Goal: Navigation & Orientation: Find specific page/section

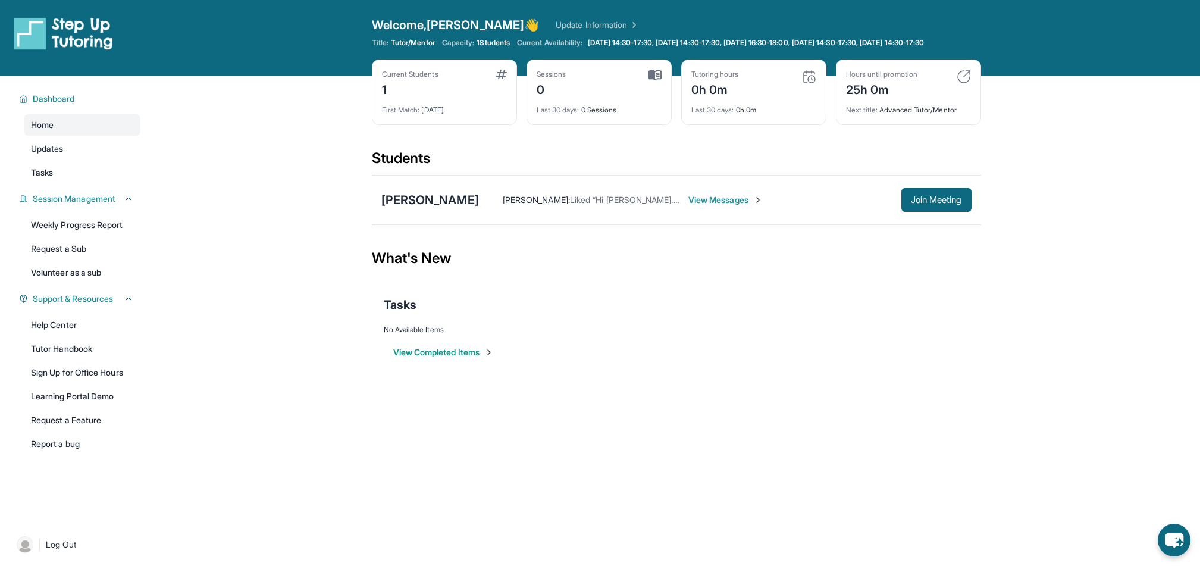
click at [689, 206] on span "View Messages" at bounding box center [726, 200] width 74 height 12
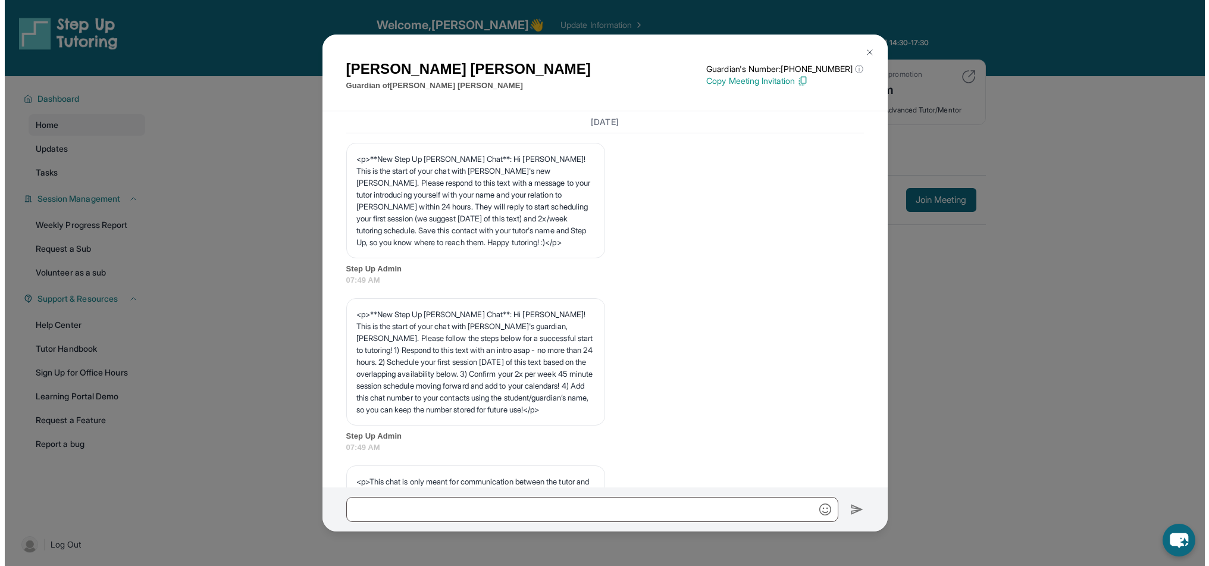
scroll to position [922, 0]
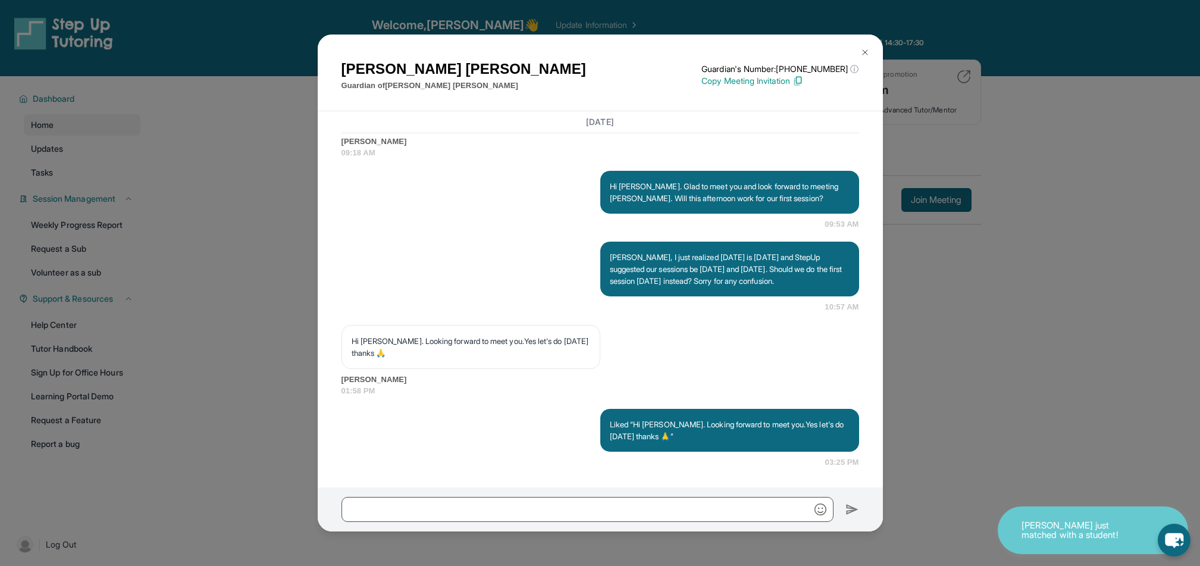
click at [864, 47] on button at bounding box center [865, 52] width 24 height 24
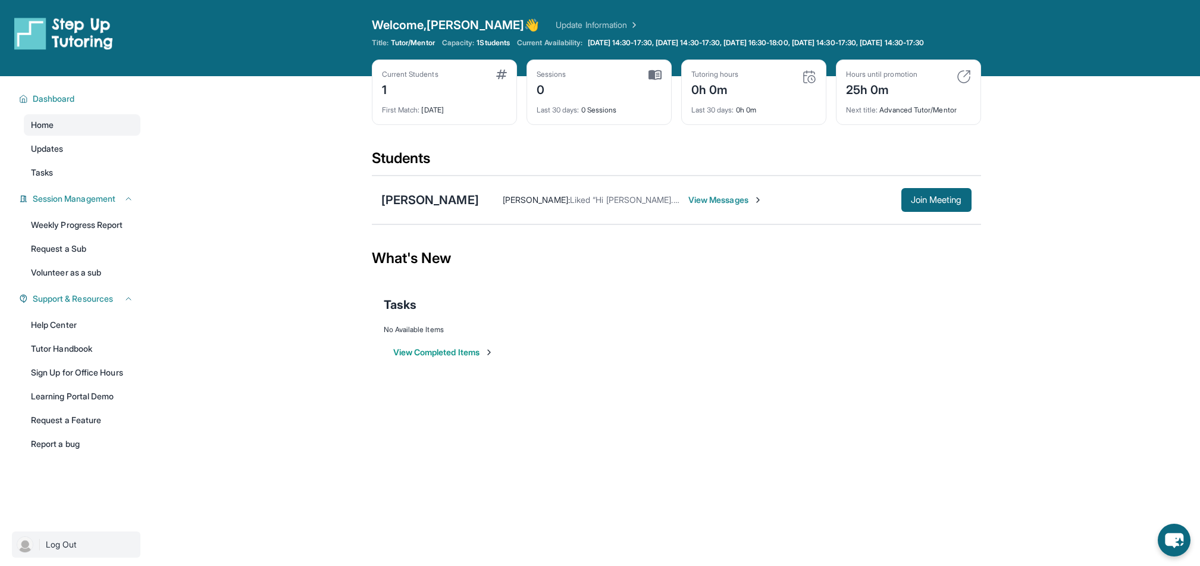
click at [64, 551] on span "Log Out" at bounding box center [61, 545] width 31 height 12
click at [61, 183] on link "Tasks" at bounding box center [82, 172] width 117 height 21
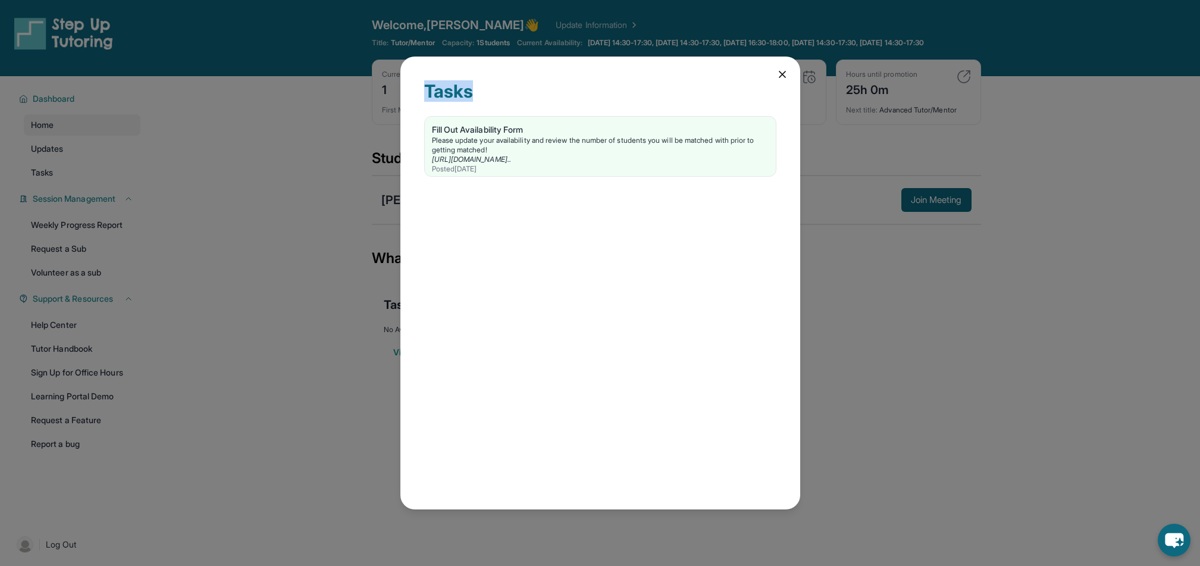
drag, startPoint x: 779, startPoint y: 65, endPoint x: 779, endPoint y: 80, distance: 14.9
click at [779, 80] on div "Tasks Fill Out Availability Form Please update your availability and review the…" at bounding box center [601, 283] width 400 height 453
click at [780, 76] on icon at bounding box center [783, 74] width 6 height 6
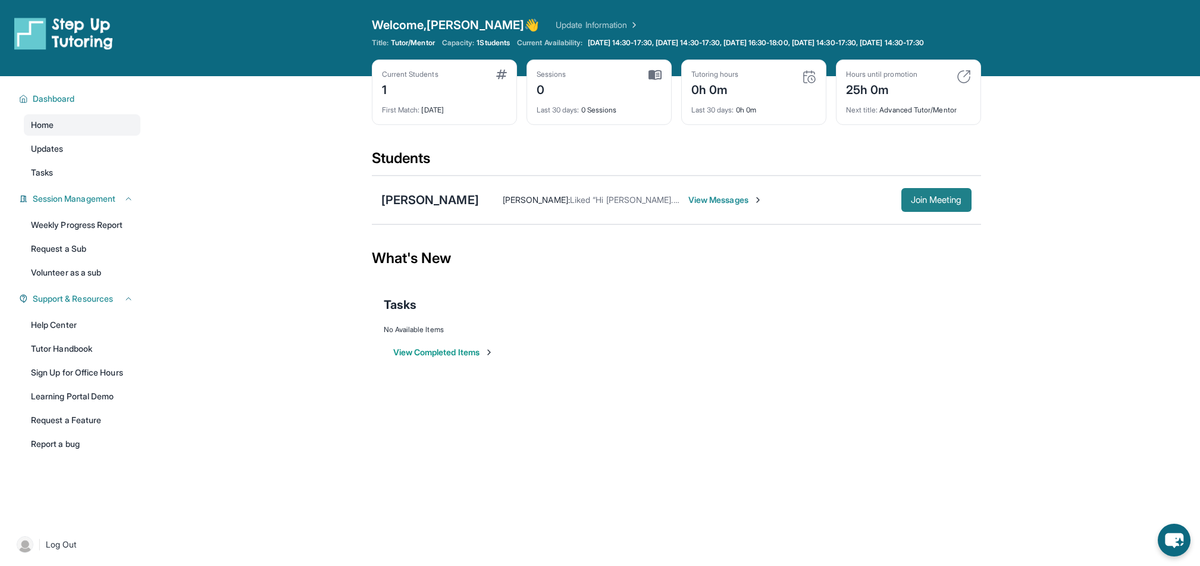
click at [917, 204] on span "Join Meeting" at bounding box center [936, 199] width 51 height 7
click at [111, 407] on link "Learning Portal Demo" at bounding box center [82, 396] width 117 height 21
click at [55, 359] on link "Tutor Handbook" at bounding box center [82, 348] width 117 height 21
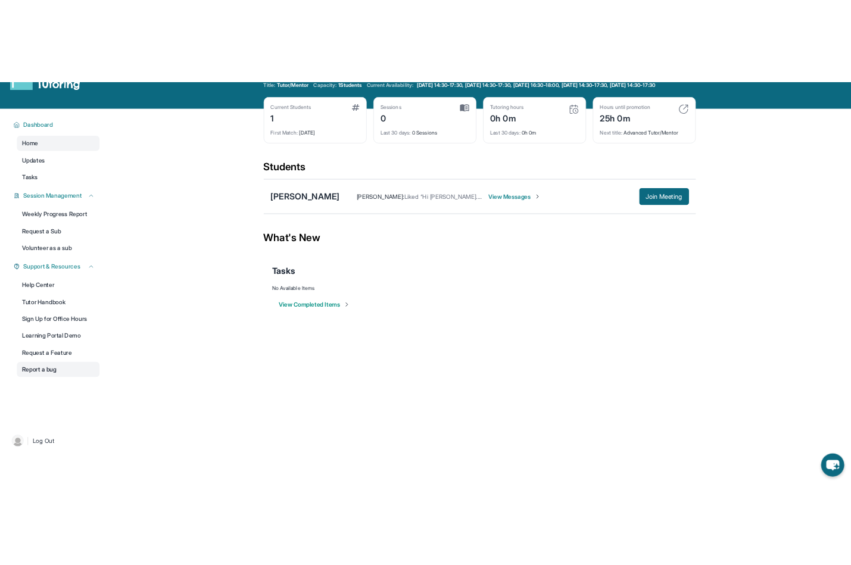
scroll to position [65, 0]
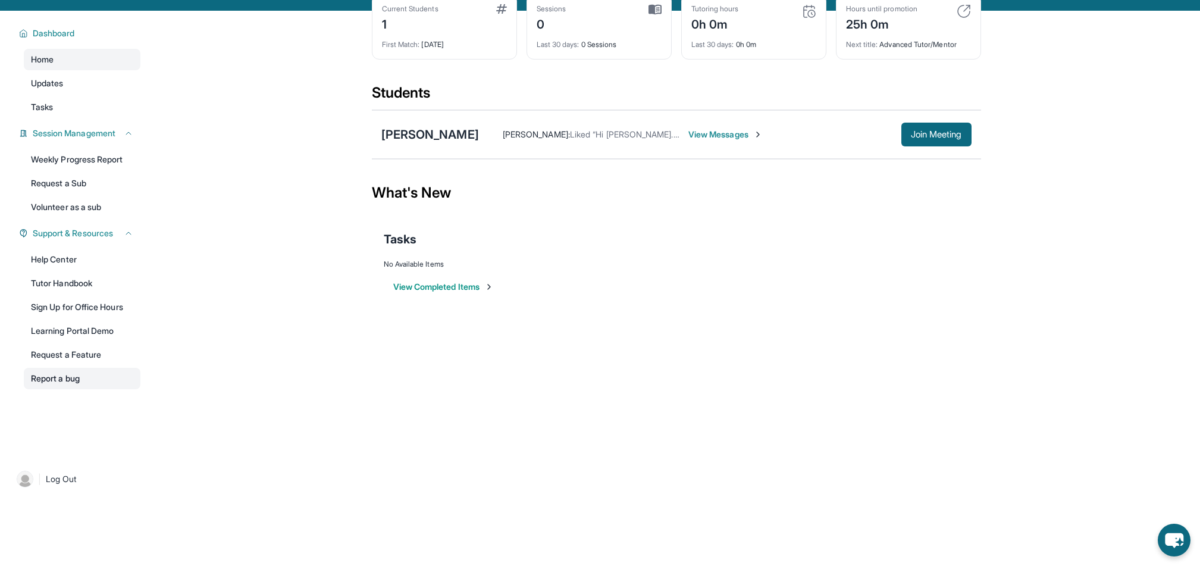
click at [57, 387] on link "Report a bug" at bounding box center [82, 378] width 117 height 21
